Goal: Find contact information: Find contact information

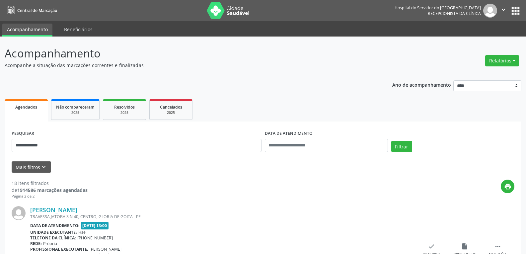
type input "**********"
click at [391, 141] on button "Filtrar" at bounding box center [401, 146] width 21 height 11
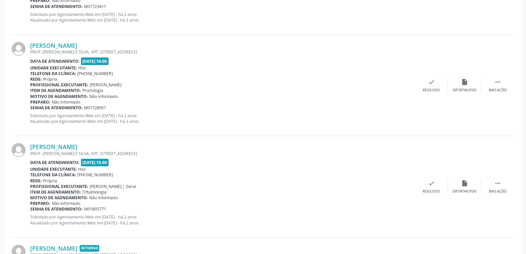
scroll to position [463, 0]
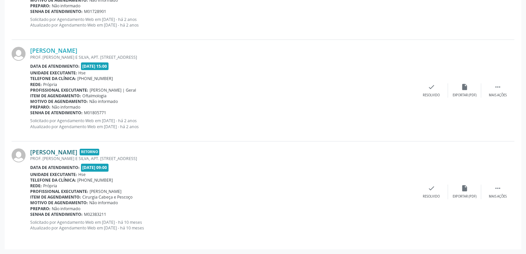
click at [77, 152] on link "[PERSON_NAME]" at bounding box center [53, 151] width 47 height 7
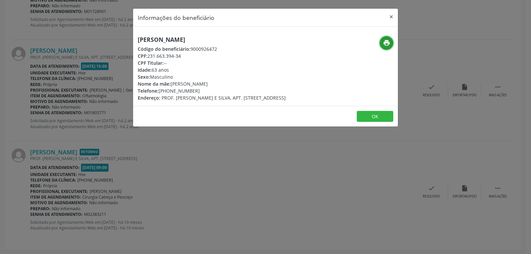
click at [386, 44] on icon "print" at bounding box center [386, 42] width 7 height 7
drag, startPoint x: 147, startPoint y: 54, endPoint x: 212, endPoint y: 56, distance: 64.7
click at [212, 56] on div "CPF: 231.663.394-34" at bounding box center [212, 55] width 148 height 7
copy div "231.663.394-34"
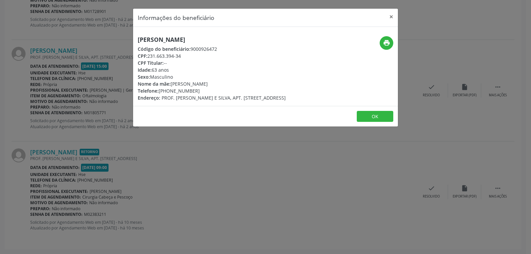
drag, startPoint x: 168, startPoint y: 91, endPoint x: 207, endPoint y: 90, distance: 39.2
click at [207, 90] on div "Telefone: [PHONE_NUMBER]" at bounding box center [212, 90] width 148 height 7
copy div "99945-1038"
click at [392, 17] on button "×" at bounding box center [391, 17] width 13 height 16
